Goal: Task Accomplishment & Management: Manage account settings

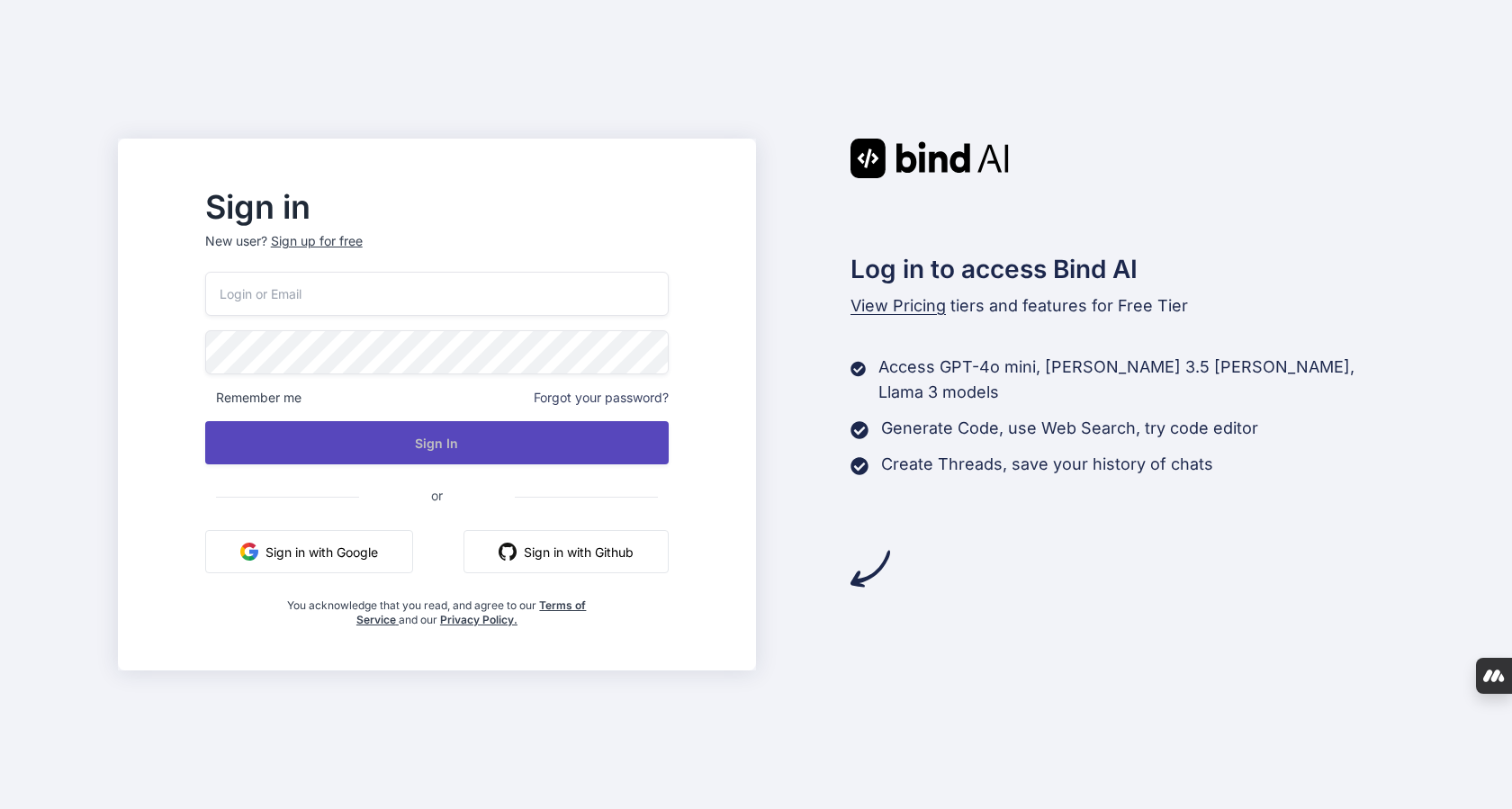
type input "haithammisape@gmail.com"
click at [418, 433] on button "Sign In" at bounding box center [436, 442] width 463 height 43
click at [423, 430] on button "Sign In" at bounding box center [436, 442] width 463 height 43
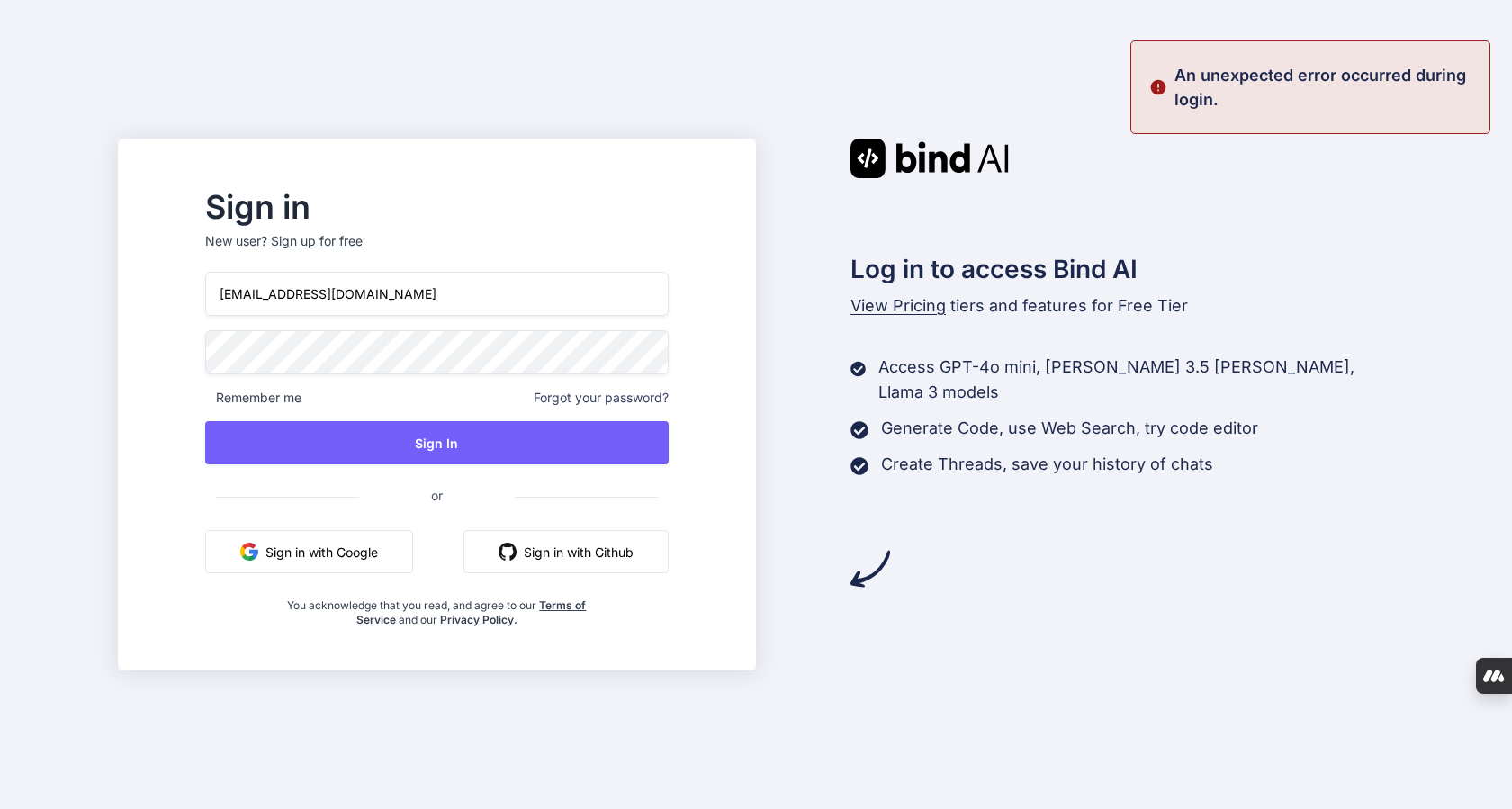
click at [324, 547] on button "Sign in with Google" at bounding box center [309, 551] width 208 height 43
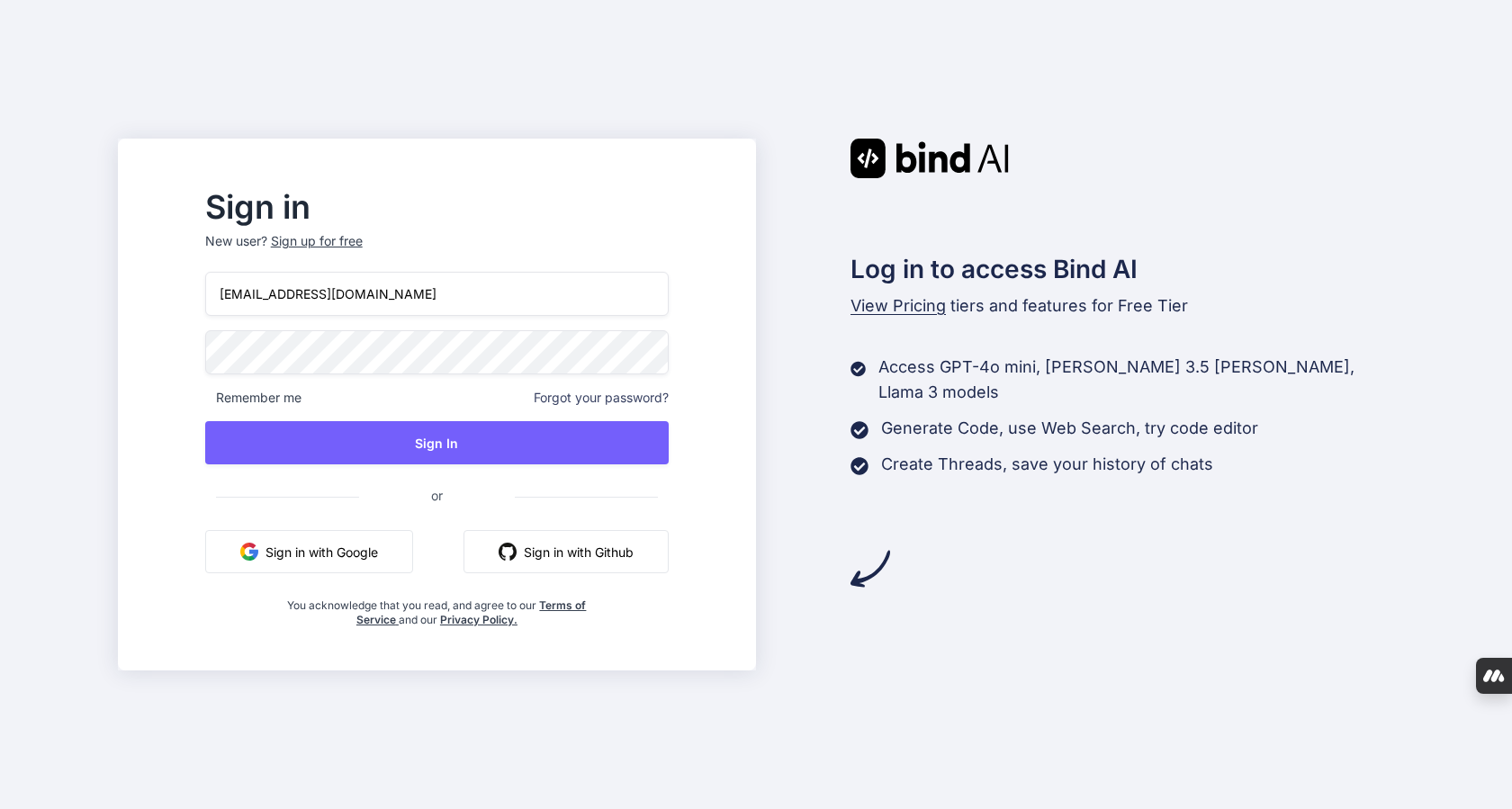
click at [324, 547] on button "Sign in with Google" at bounding box center [309, 551] width 208 height 43
